Goal: Transaction & Acquisition: Book appointment/travel/reservation

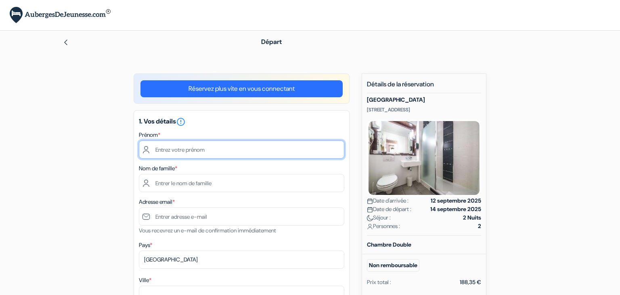
click at [229, 150] on input "text" at bounding box center [242, 150] width 206 height 18
type input "yanis"
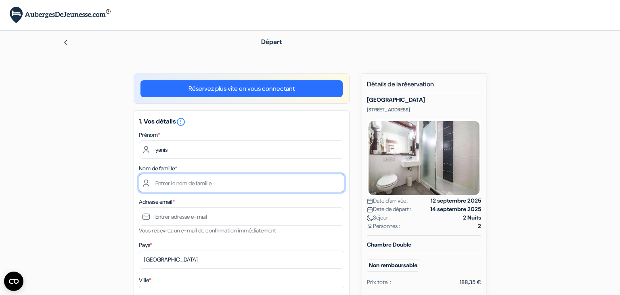
click at [180, 183] on input "text" at bounding box center [242, 183] width 206 height 18
type input "benali"
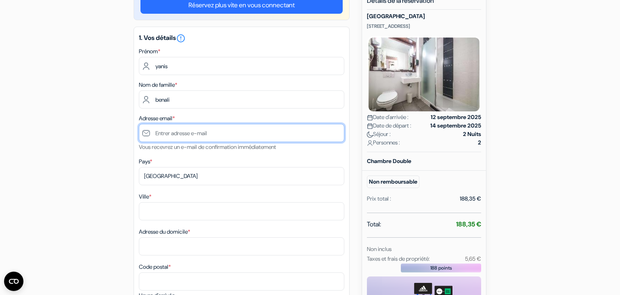
click at [182, 131] on input "text" at bounding box center [242, 133] width 206 height 18
type input "[EMAIL_ADDRESS][DOMAIN_NAME]"
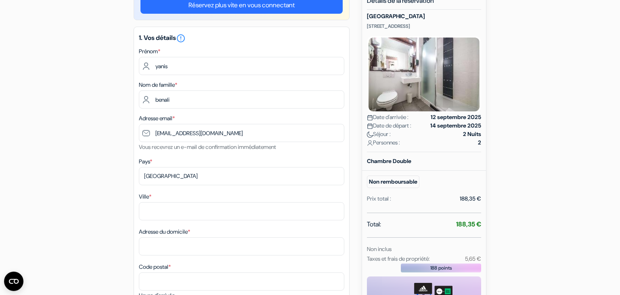
click at [160, 201] on div "Ville *" at bounding box center [242, 206] width 206 height 29
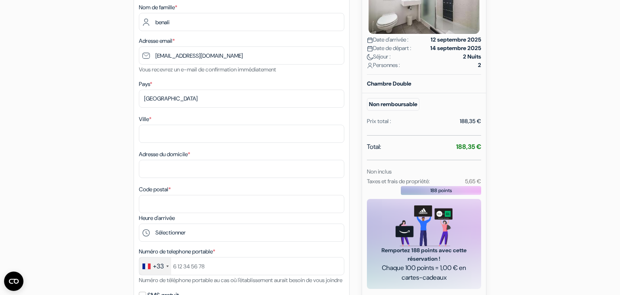
scroll to position [218, 0]
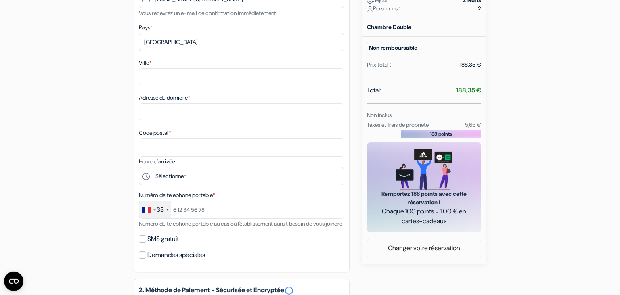
click at [155, 68] on div "Ville *" at bounding box center [242, 72] width 206 height 29
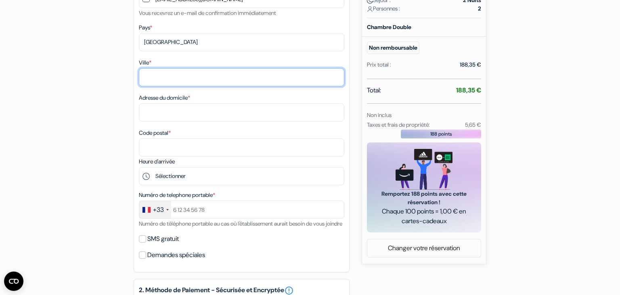
click at [156, 76] on input "Ville *" at bounding box center [242, 77] width 206 height 18
type input "Bergerac"
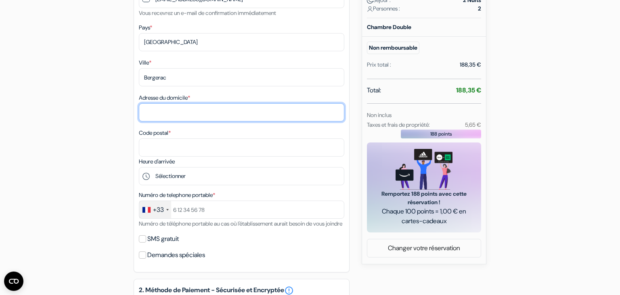
click at [162, 113] on input "Adresse du domicile *" at bounding box center [242, 112] width 206 height 18
type input "2"
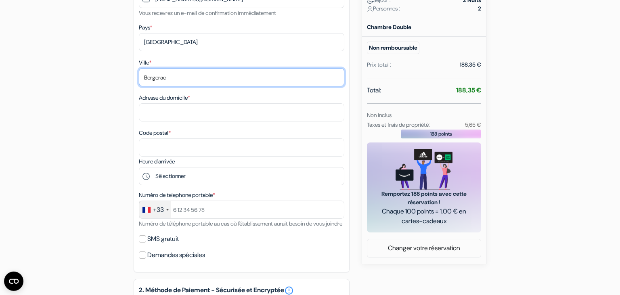
click at [166, 80] on input "Bergerac" at bounding box center [242, 77] width 206 height 18
type input "LIMOGES"
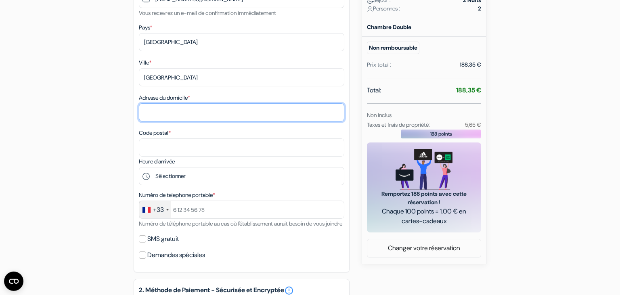
type input "20 RUE RUDE Bâtiment A appartemet 12 Bâtiment A appartemet 12"
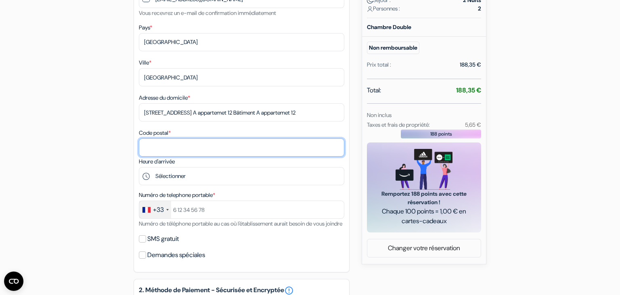
type input "87000"
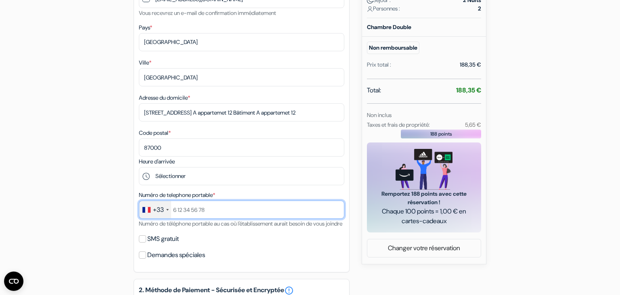
type input "0644094605"
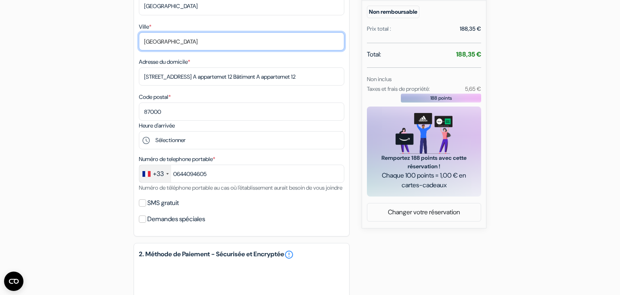
scroll to position [262, 0]
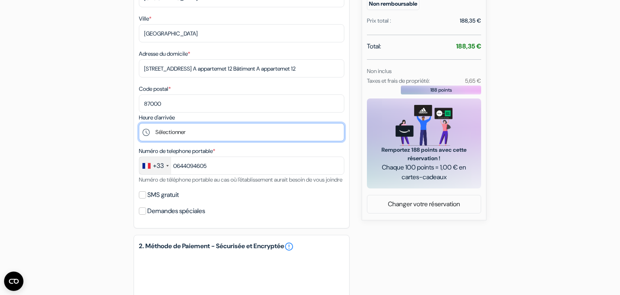
click at [139, 123] on select "Sélectionner 16:00 17:00 18:00 19:00 20:00 21:00 22:00 23:00 0:00" at bounding box center [242, 132] width 206 height 18
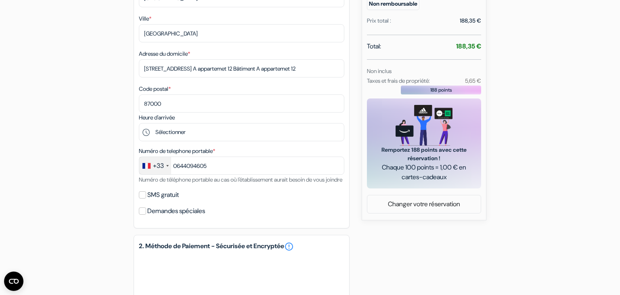
click at [102, 132] on div "add_box Mandarina Hotel Luxembourg Airport 22, Route de Trèves, Luxembourg, Lux…" at bounding box center [310, 137] width 533 height 651
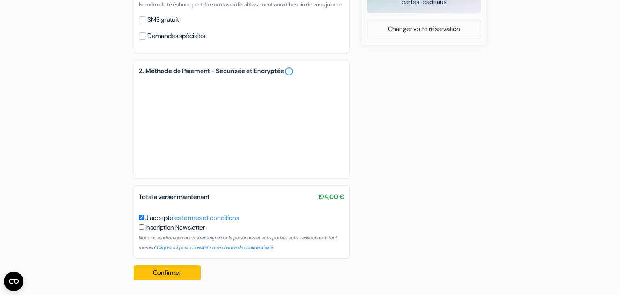
scroll to position [447, 0]
click at [158, 274] on button "Confirmer Loading..." at bounding box center [167, 272] width 67 height 15
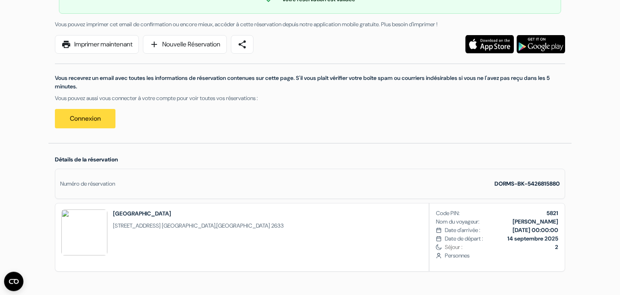
scroll to position [87, 0]
